Goal: Transaction & Acquisition: Purchase product/service

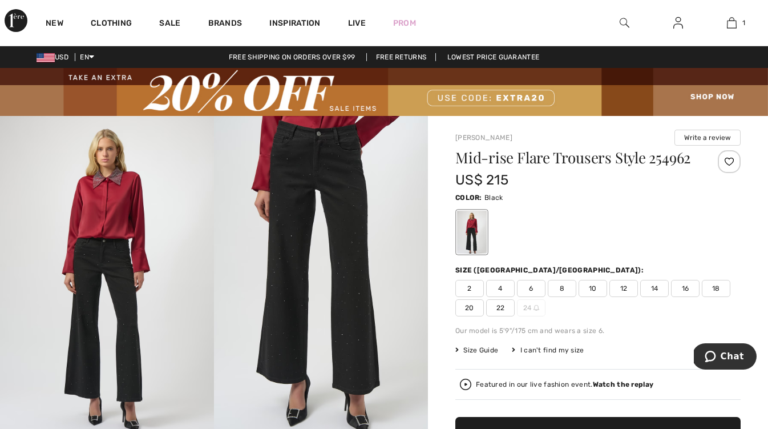
click at [624, 26] on img at bounding box center [625, 23] width 10 height 14
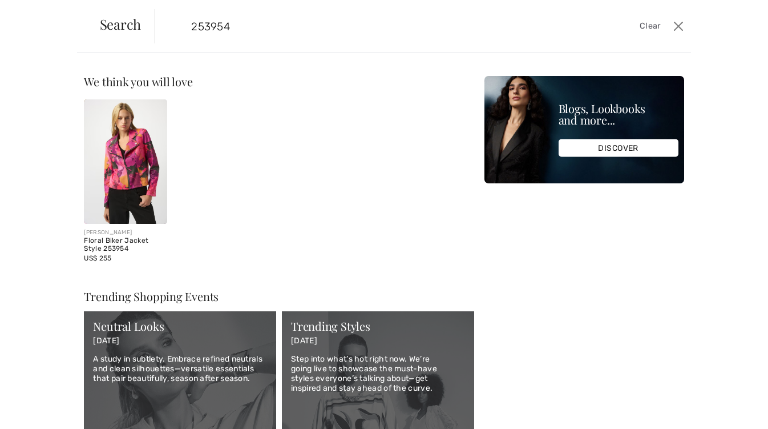
type input "253954"
click at [112, 138] on img at bounding box center [125, 161] width 83 height 124
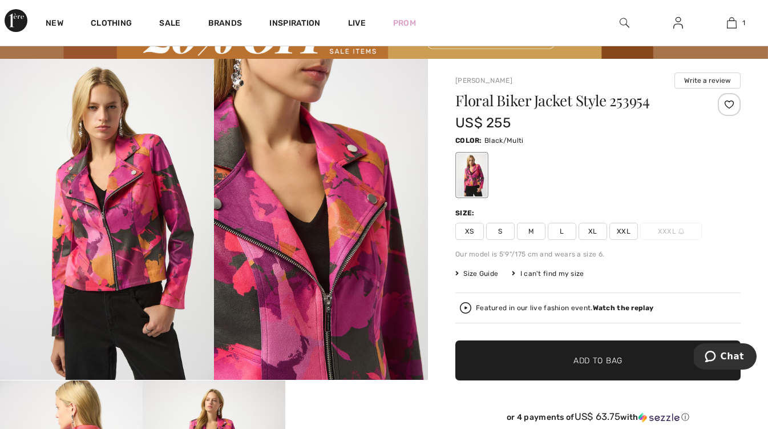
scroll to position [58, 0]
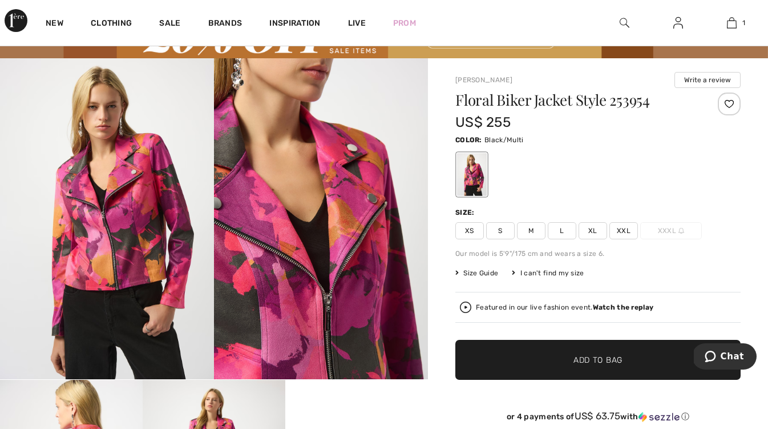
click at [535, 232] on span "M" at bounding box center [531, 230] width 29 height 17
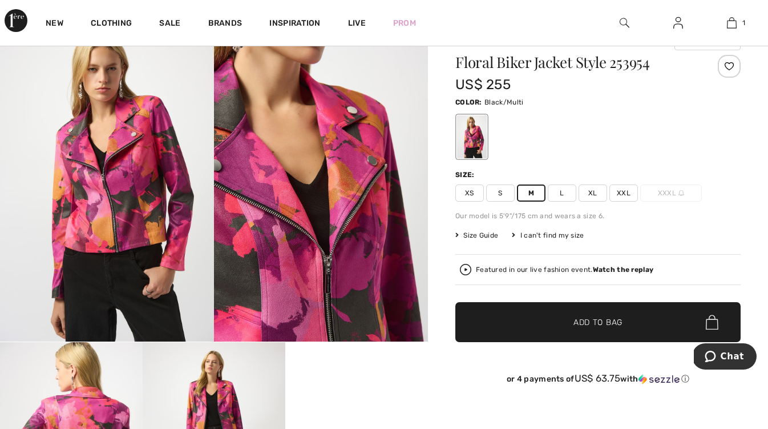
click at [548, 321] on span "✔ Added to Bag" at bounding box center [581, 322] width 70 height 12
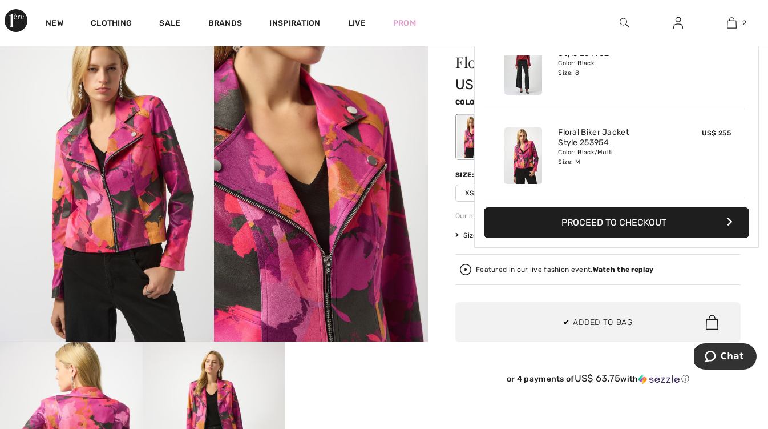
scroll to position [0, 0]
click at [573, 220] on button "Proceed to Checkout" at bounding box center [616, 222] width 265 height 31
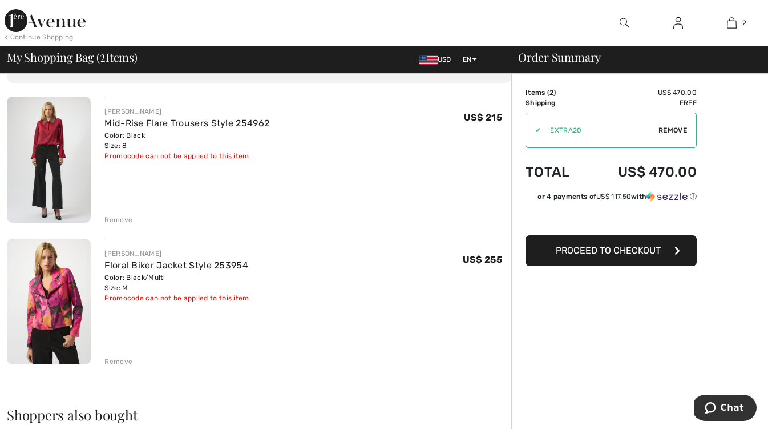
scroll to position [67, 0]
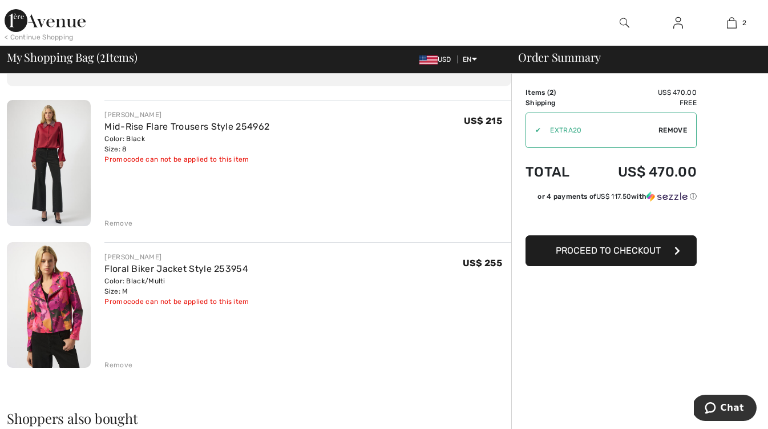
click at [539, 249] on button "Proceed to Checkout" at bounding box center [611, 250] width 171 height 31
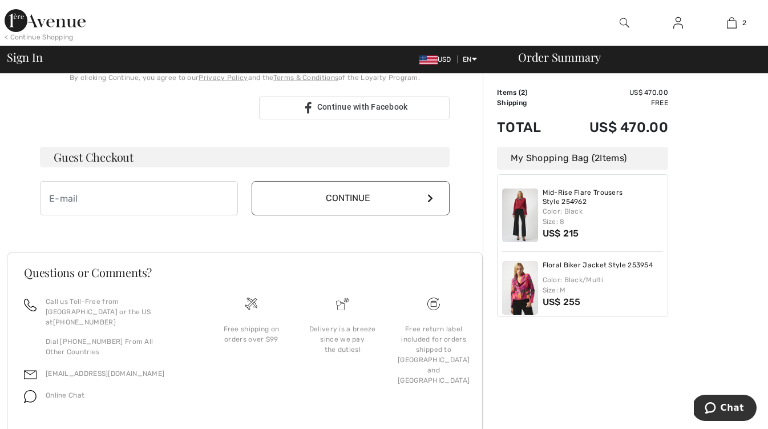
scroll to position [309, 0]
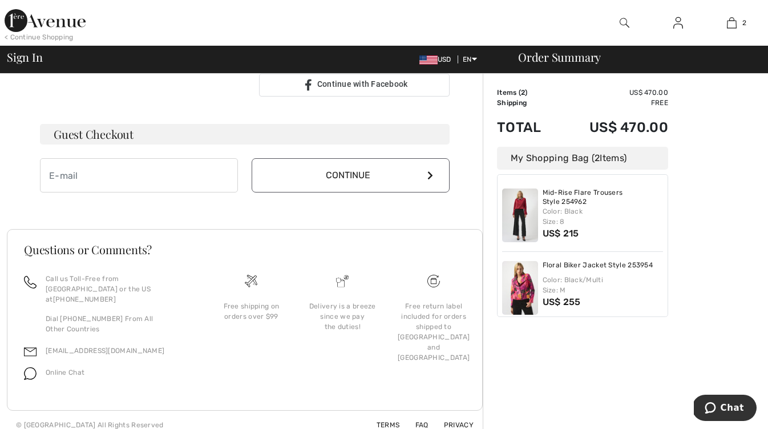
click at [390, 419] on div "Terms FAQ Privacy" at bounding box center [418, 424] width 111 height 10
click at [385, 421] on link "Terms" at bounding box center [381, 425] width 37 height 8
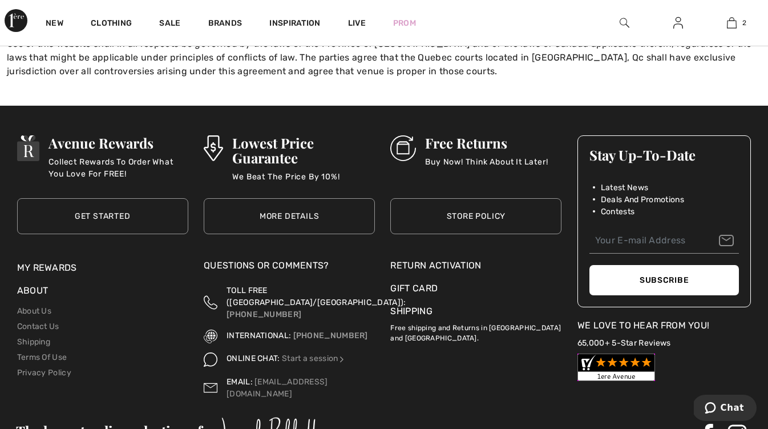
scroll to position [1667, 0]
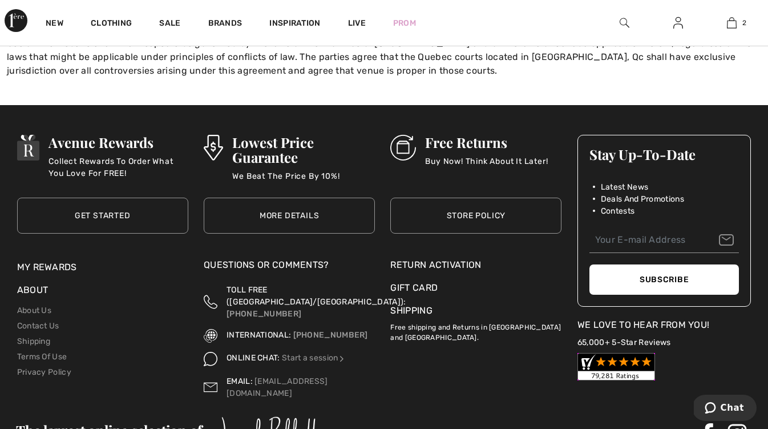
click at [411, 258] on div "Return Activation" at bounding box center [475, 265] width 171 height 14
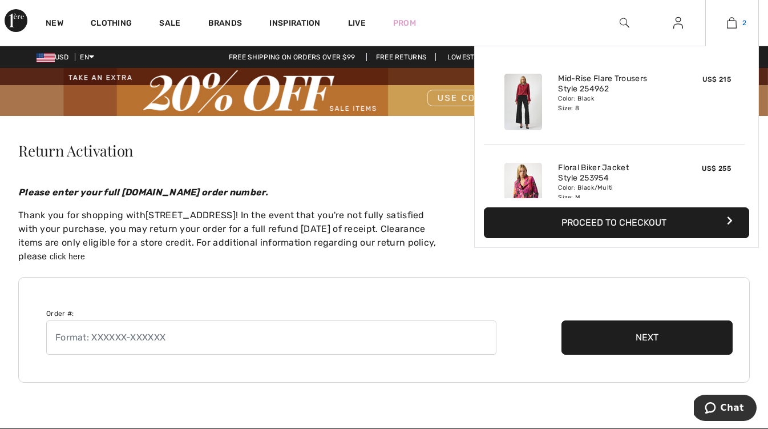
click at [738, 22] on link "2" at bounding box center [732, 23] width 53 height 14
click at [631, 228] on button "Proceed to Checkout" at bounding box center [616, 222] width 265 height 31
